Goal: Task Accomplishment & Management: Manage account settings

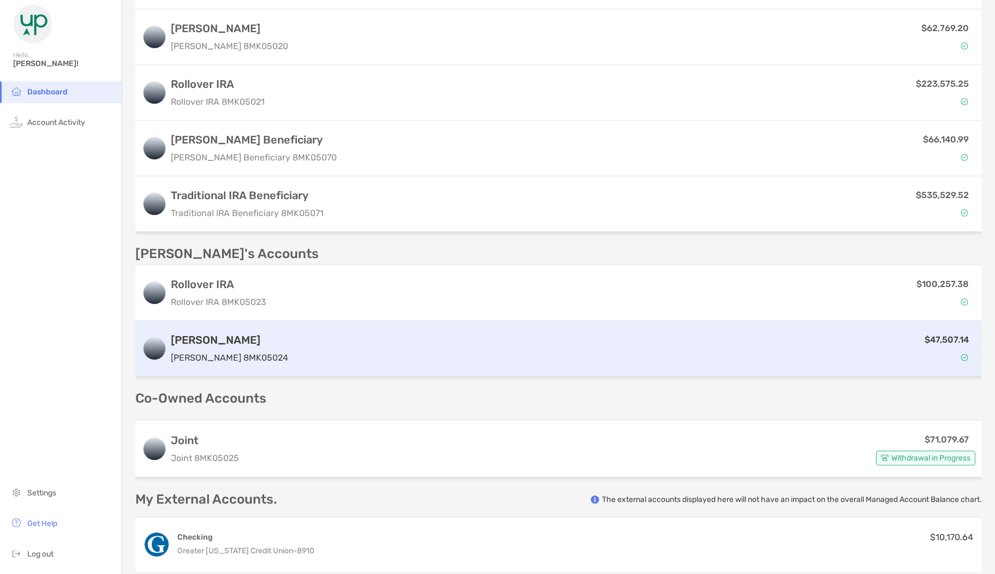
scroll to position [361, 0]
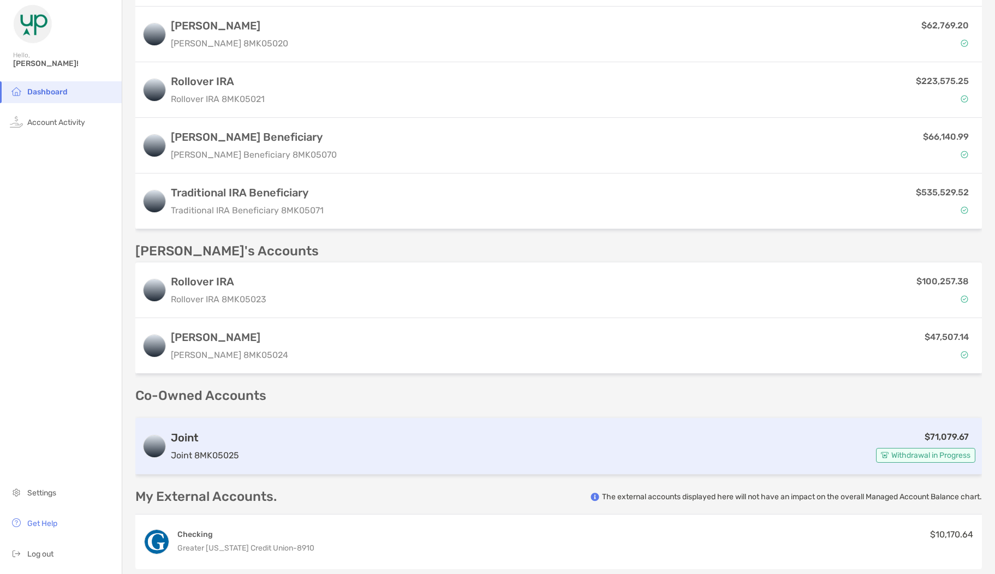
click at [305, 456] on div "$71,079.67 Withdrawal in Progress" at bounding box center [609, 446] width 732 height 33
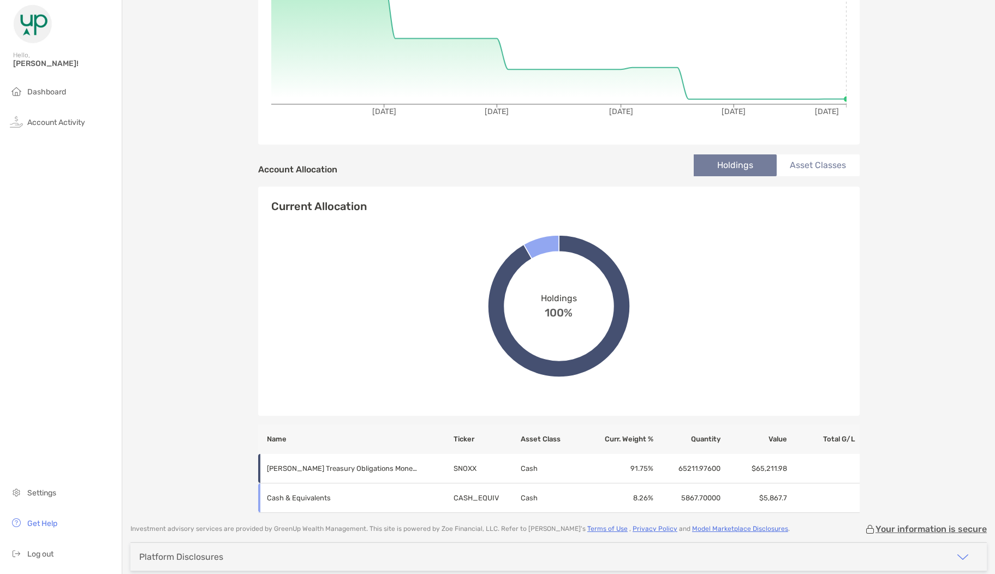
scroll to position [269, 0]
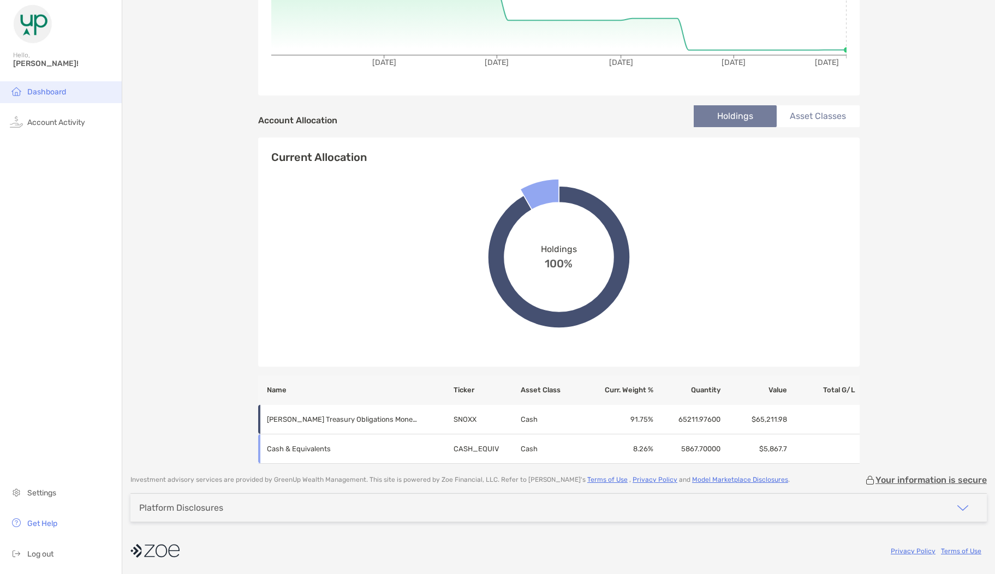
click at [35, 86] on li "Dashboard" at bounding box center [61, 92] width 122 height 22
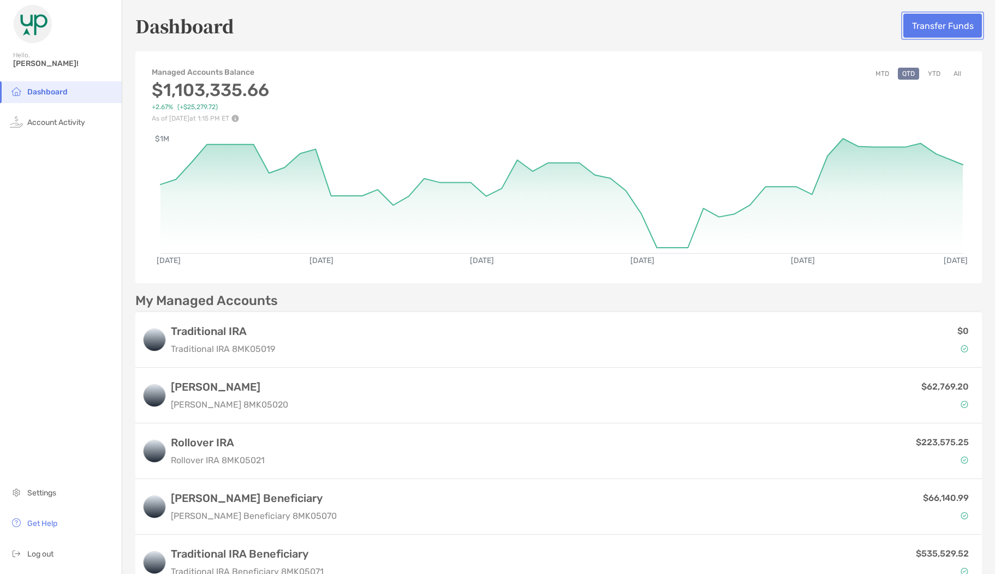
click at [925, 27] on button "Transfer Funds" at bounding box center [942, 26] width 79 height 24
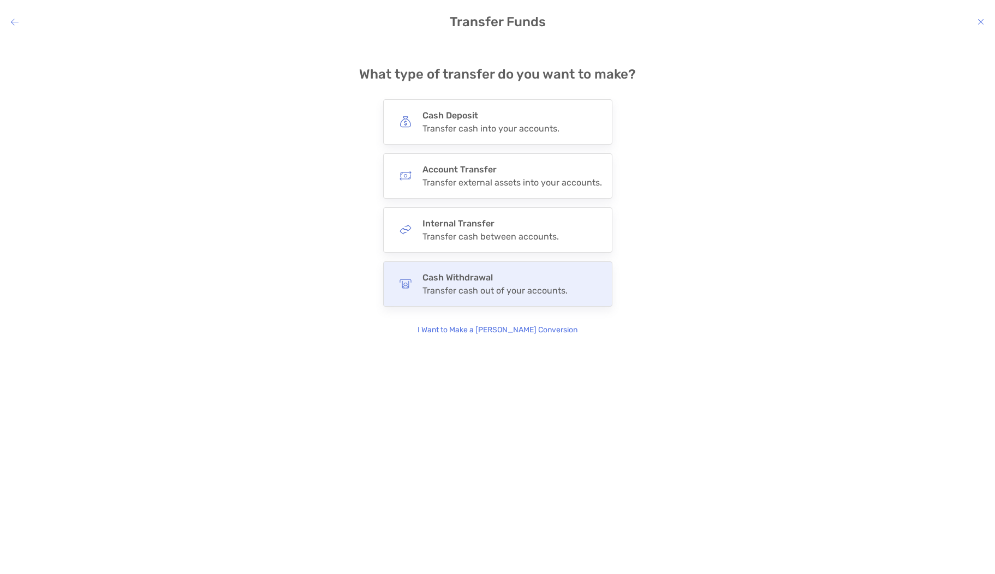
click at [498, 292] on div "Transfer cash out of your accounts." at bounding box center [494, 290] width 145 height 10
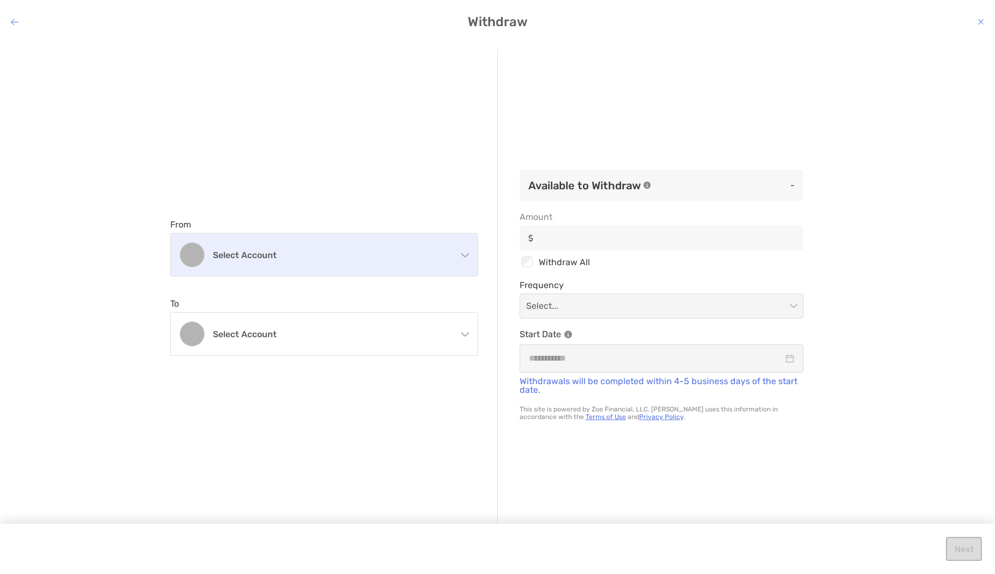
click at [389, 254] on h4 "Select account" at bounding box center [331, 255] width 236 height 10
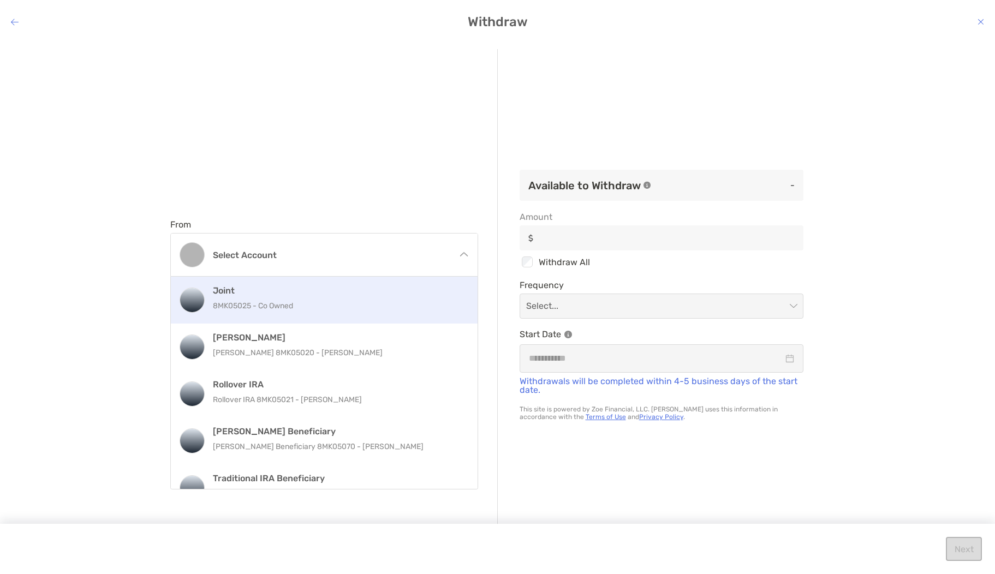
click at [305, 297] on div "Joint 8MK05025 - Co Owned" at bounding box center [336, 299] width 246 height 29
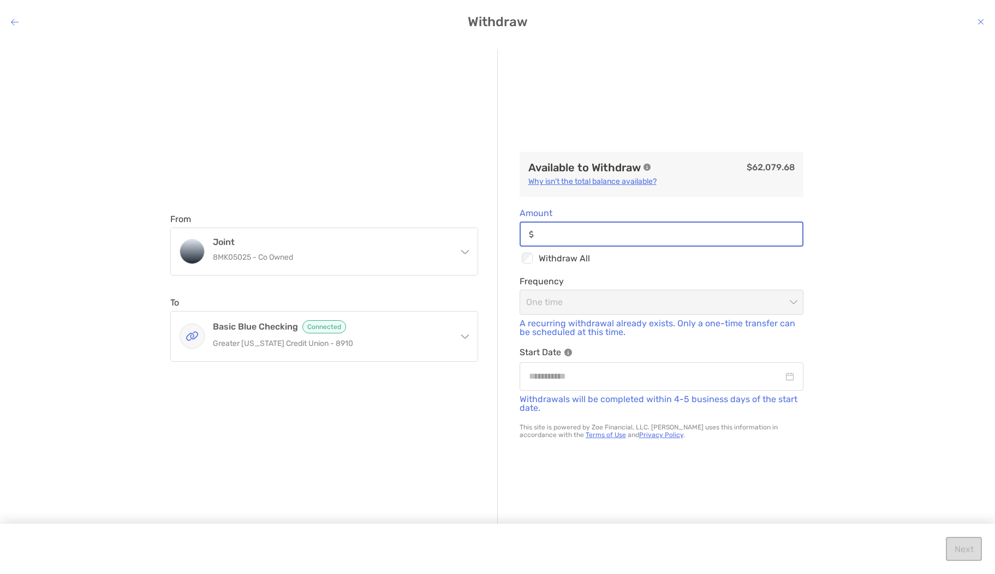
click at [590, 233] on input "Amount" at bounding box center [670, 234] width 264 height 9
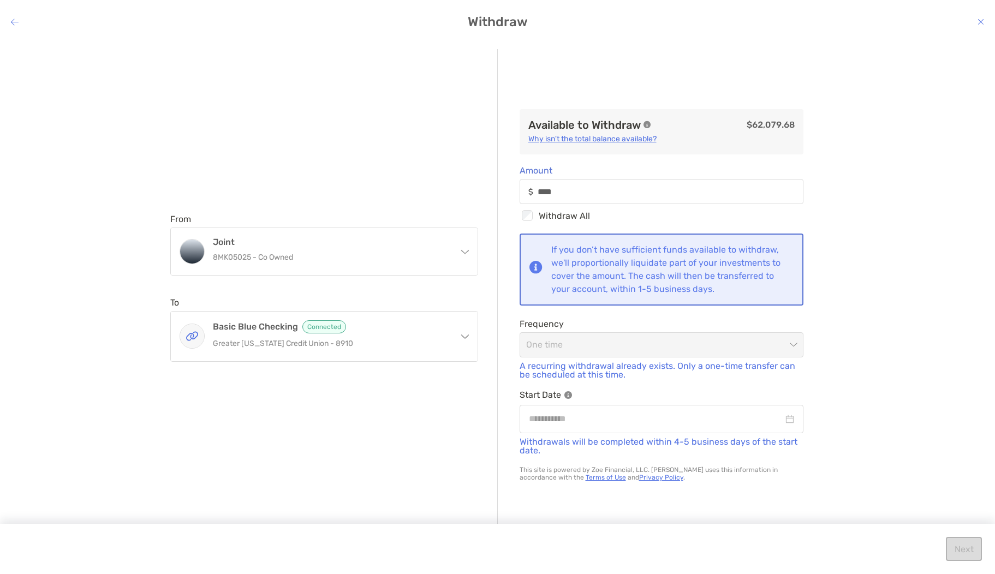
type input "*****"
click at [505, 283] on div "Available to Withdraw $62,079.68 Why isn't the total balance available? Amount …" at bounding box center [661, 287] width 327 height 477
click at [578, 420] on input "modal" at bounding box center [656, 419] width 254 height 14
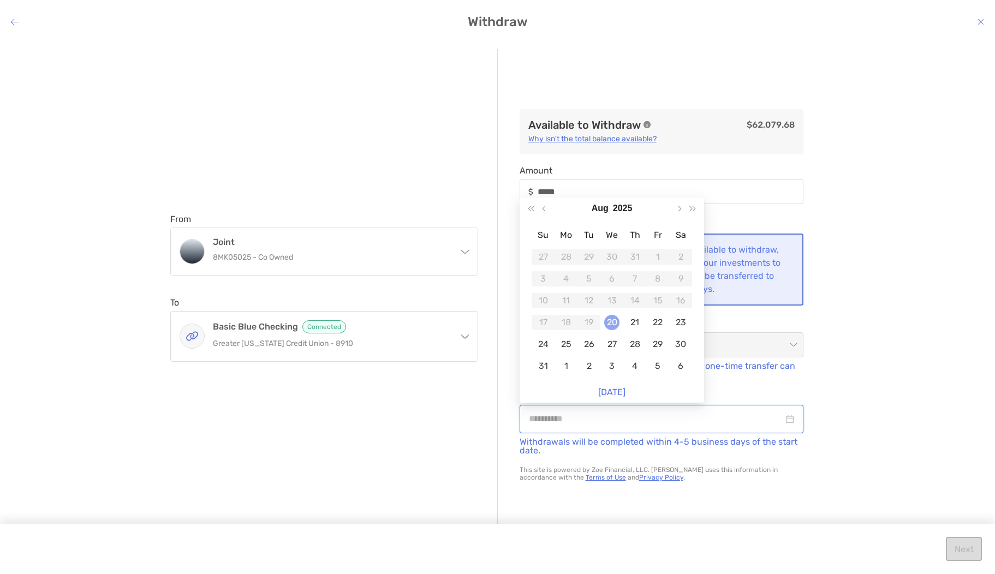
type input "**********"
click at [616, 323] on div "20" at bounding box center [611, 322] width 15 height 15
type input "*****"
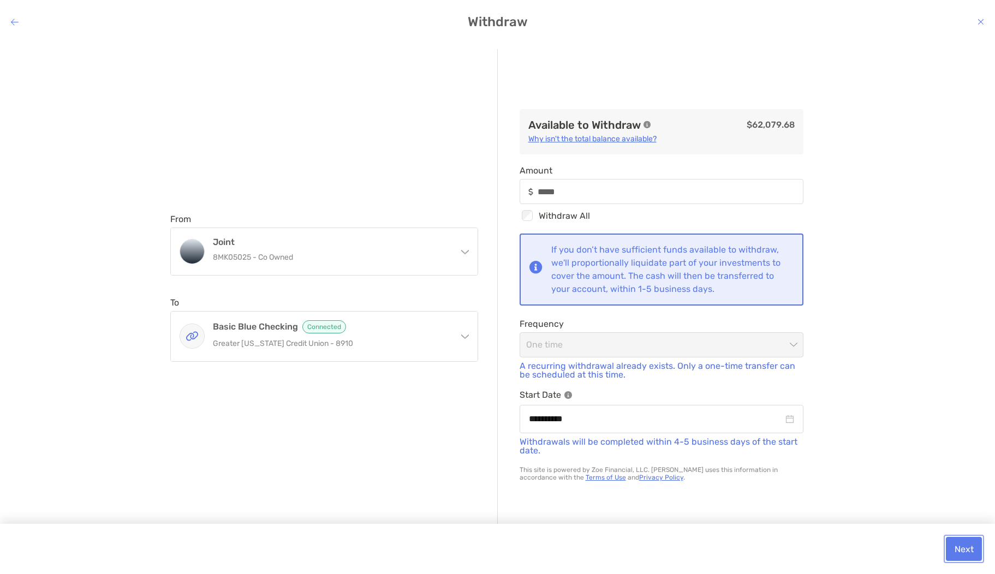
click at [964, 542] on button "Next" at bounding box center [964, 549] width 36 height 24
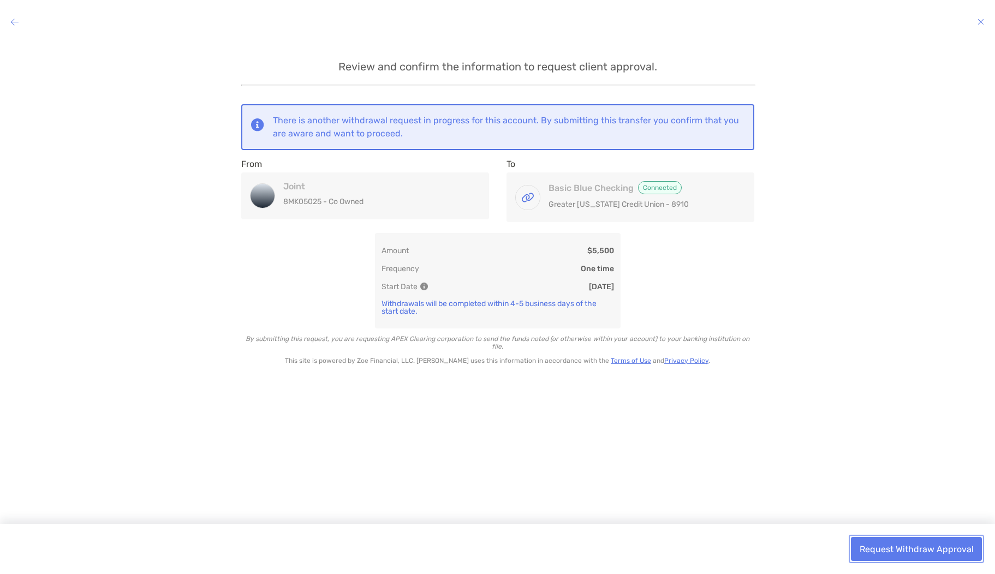
drag, startPoint x: 912, startPoint y: 547, endPoint x: 887, endPoint y: 538, distance: 26.8
click at [912, 547] on button "Request Withdraw Approval" at bounding box center [916, 549] width 131 height 24
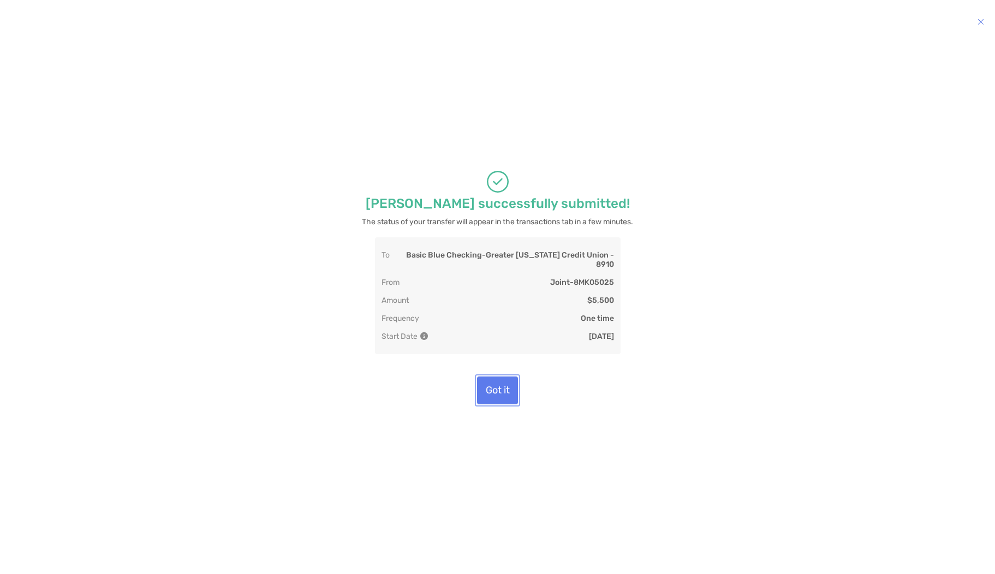
click at [499, 399] on button "Got it" at bounding box center [497, 391] width 41 height 28
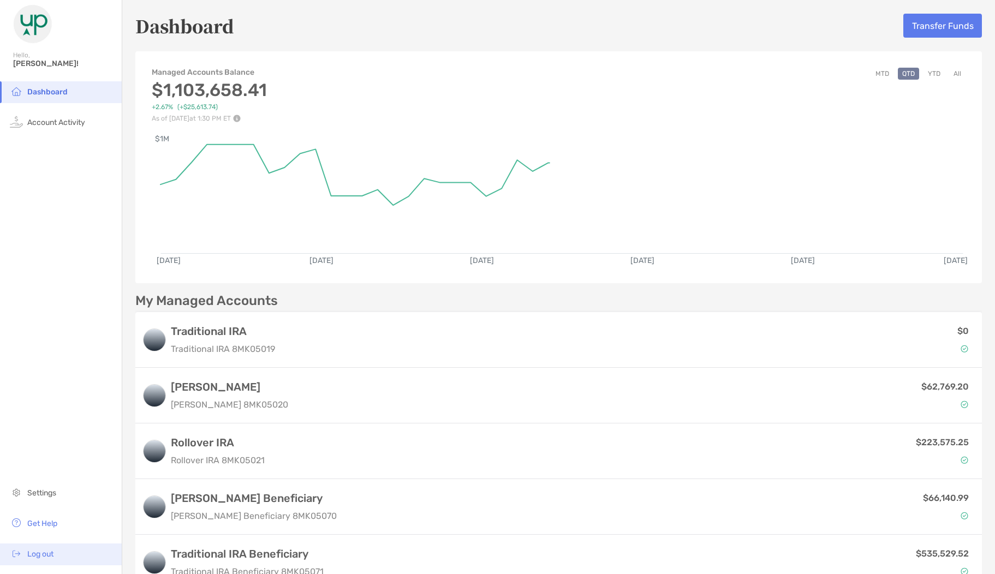
click at [41, 555] on span "Log out" at bounding box center [40, 553] width 26 height 9
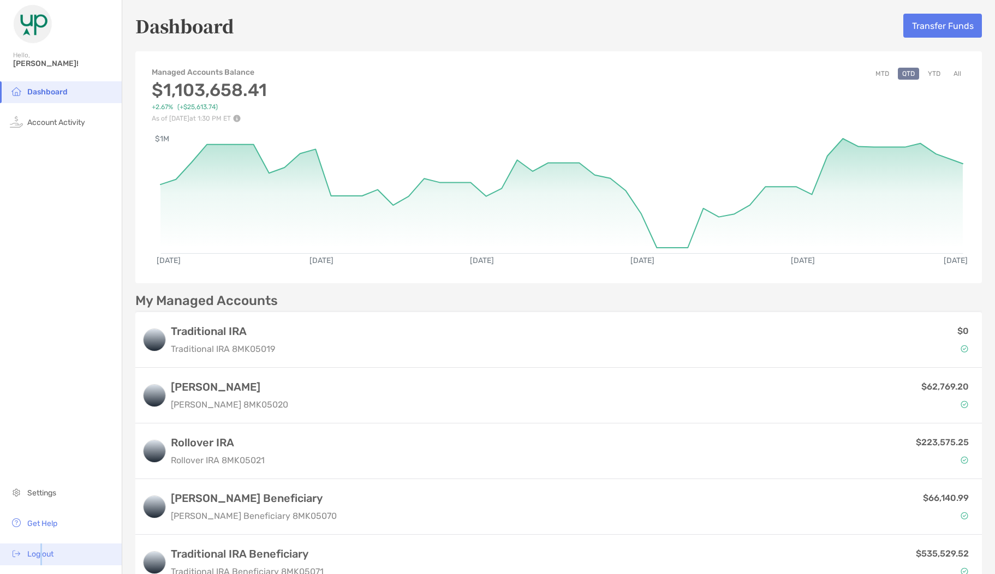
click at [39, 554] on span "Log out" at bounding box center [40, 553] width 26 height 9
